Goal: Check status

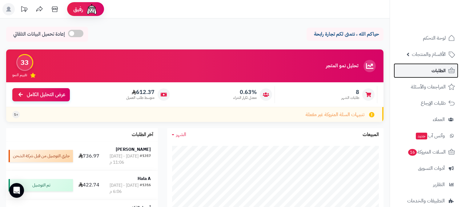
click at [442, 68] on span "الطلبات" at bounding box center [438, 70] width 14 height 9
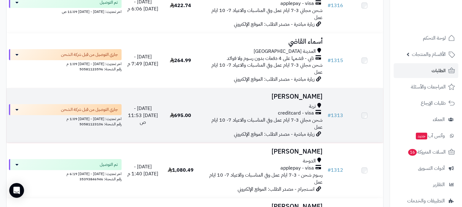
scroll to position [171, 0]
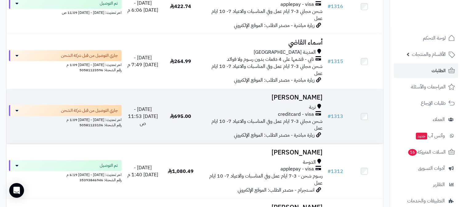
click at [257, 111] on div "creditcard - visa" at bounding box center [262, 114] width 121 height 7
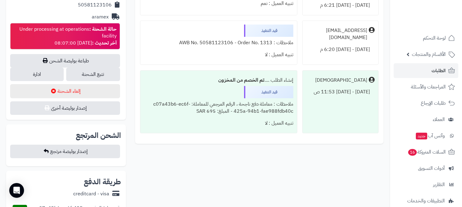
scroll to position [308, 0]
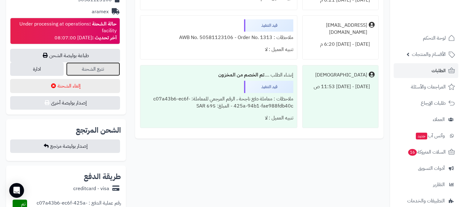
click at [103, 71] on link "تتبع الشحنة" at bounding box center [93, 69] width 54 height 14
